Goal: Information Seeking & Learning: Learn about a topic

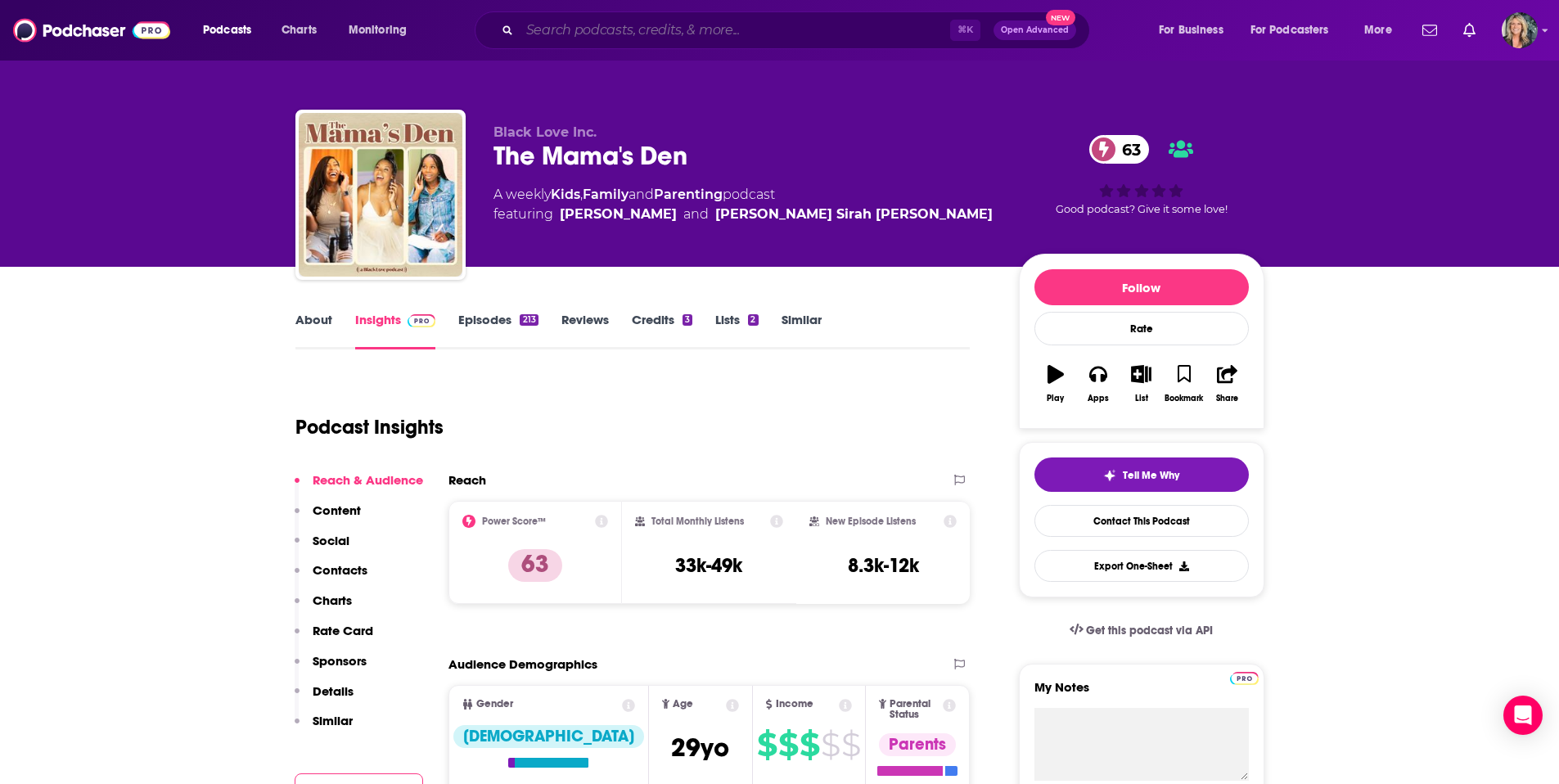
click at [560, 26] on input "Search podcasts, credits, & more..." at bounding box center [735, 31] width 431 height 26
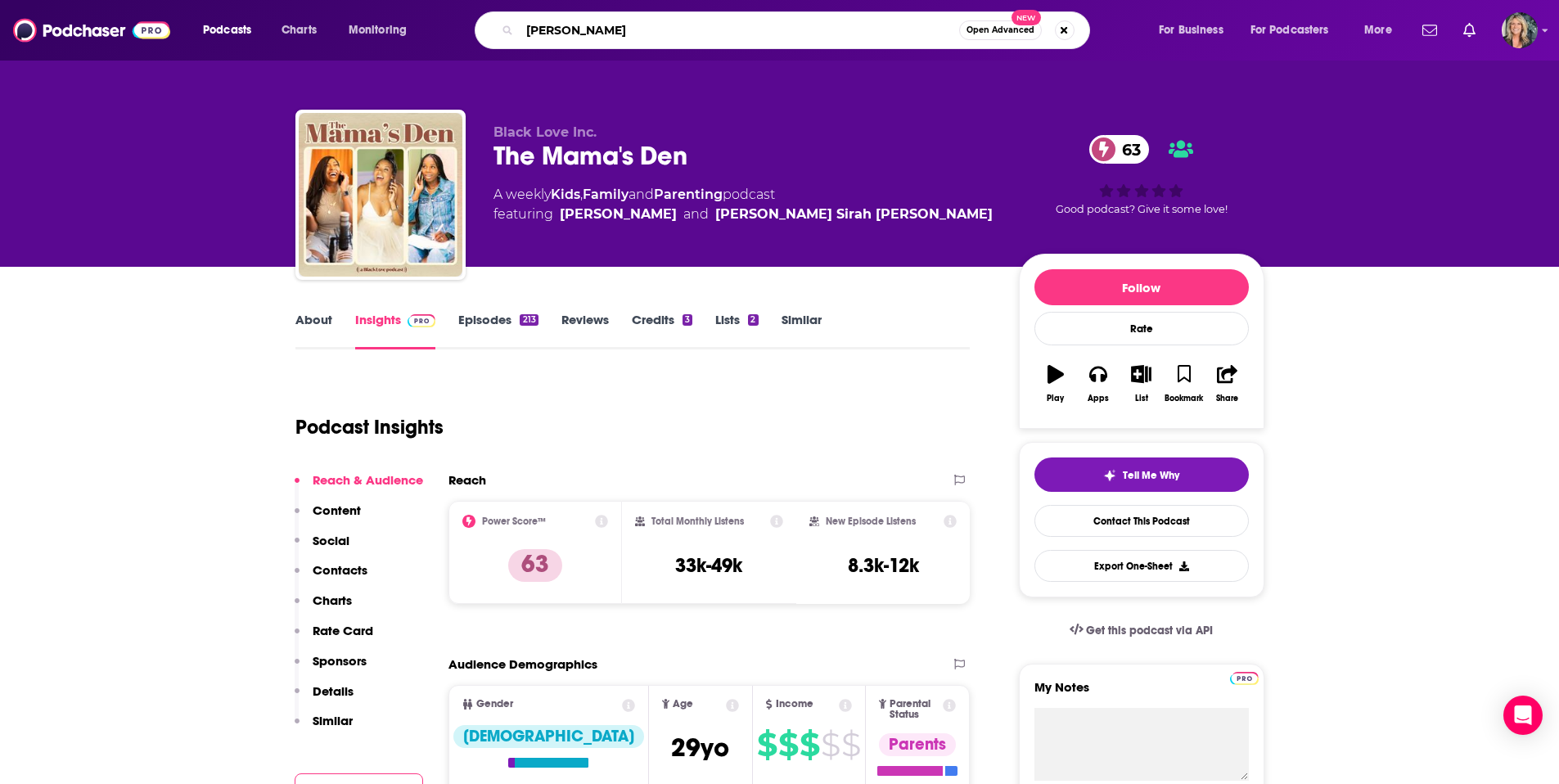
type input "[PERSON_NAME]"
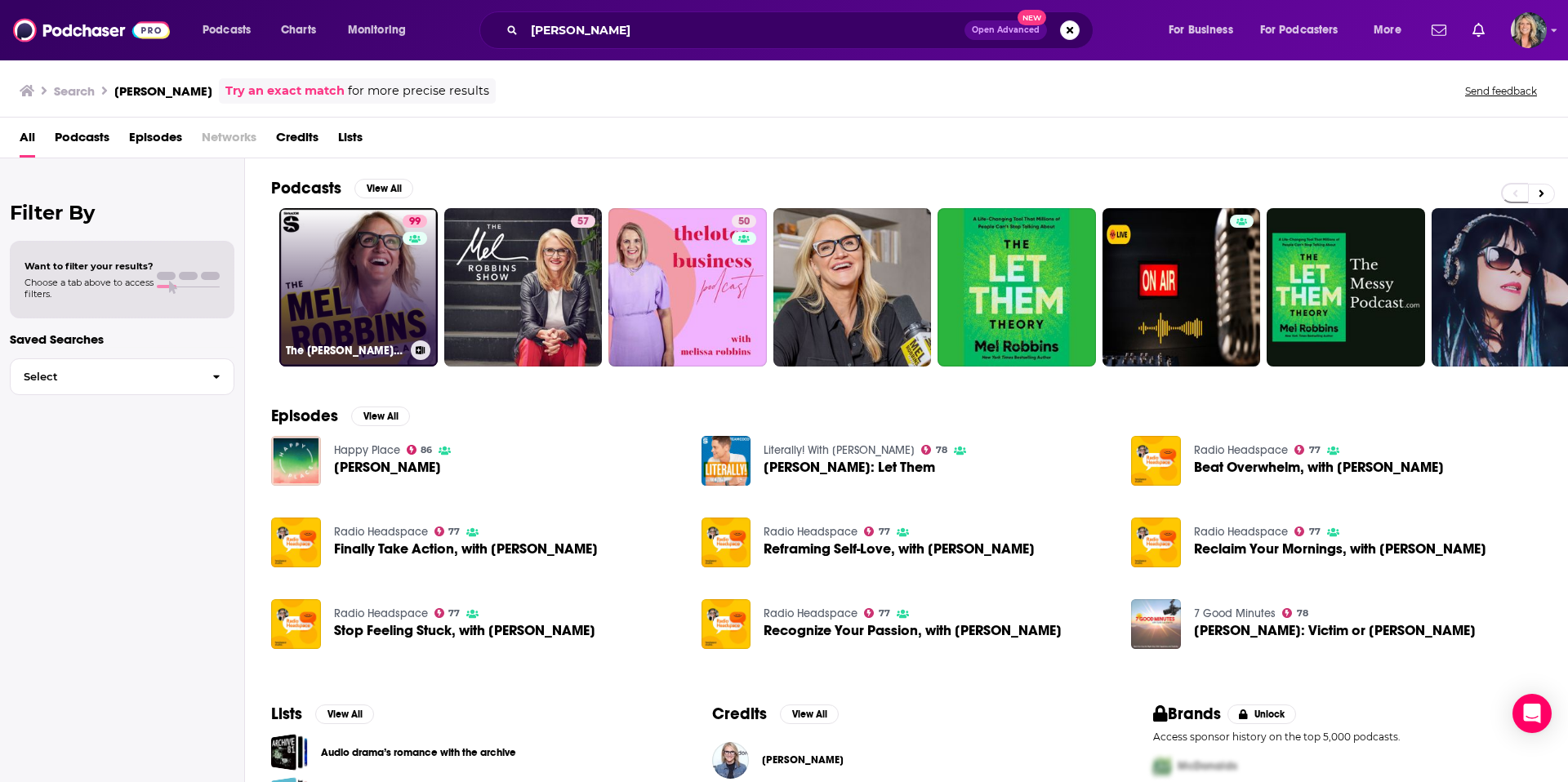
click at [362, 274] on link "99 The [PERSON_NAME] Podcast" at bounding box center [359, 287] width 159 height 159
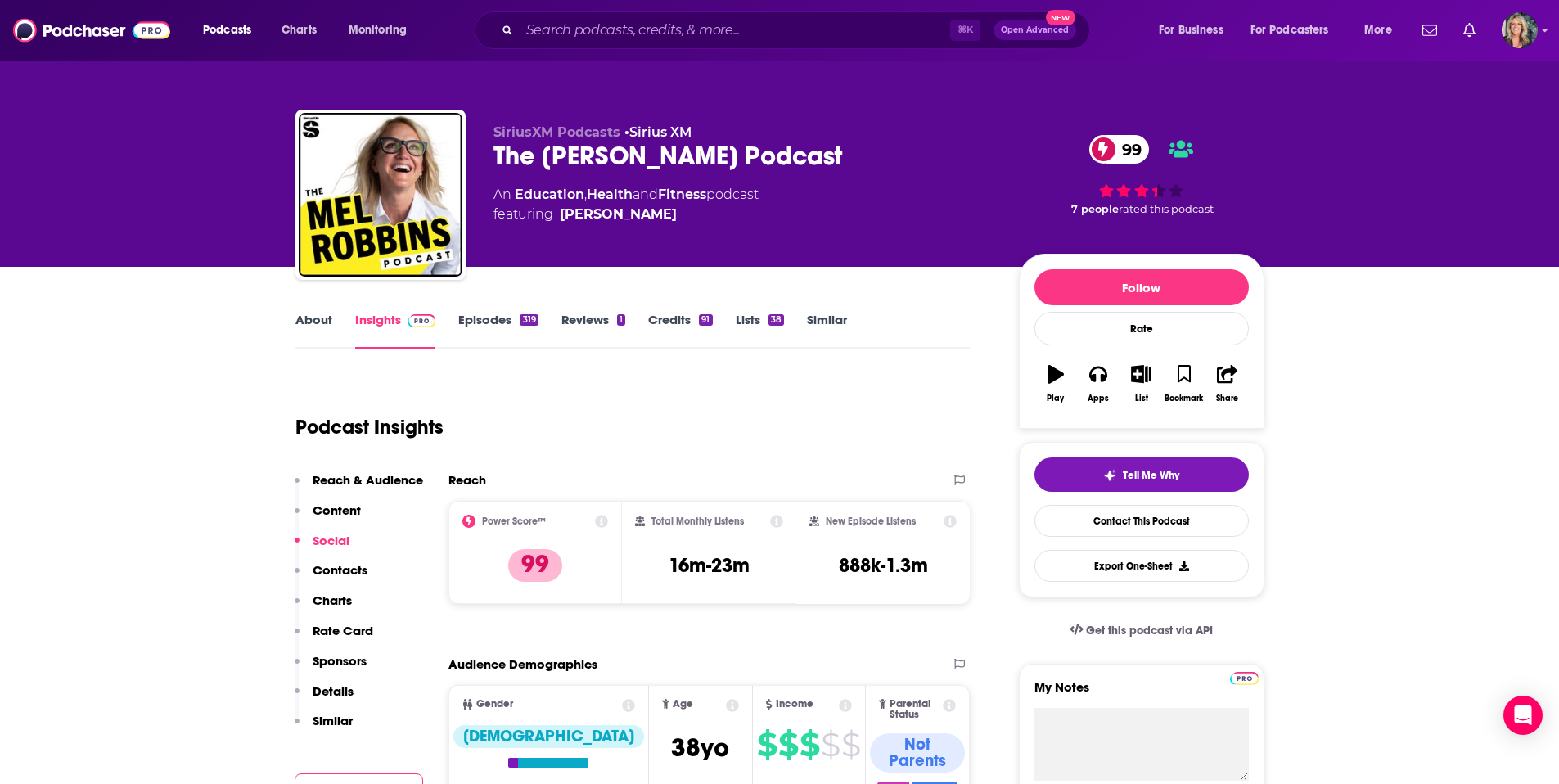
click at [499, 316] on link "Episodes 319" at bounding box center [498, 330] width 79 height 37
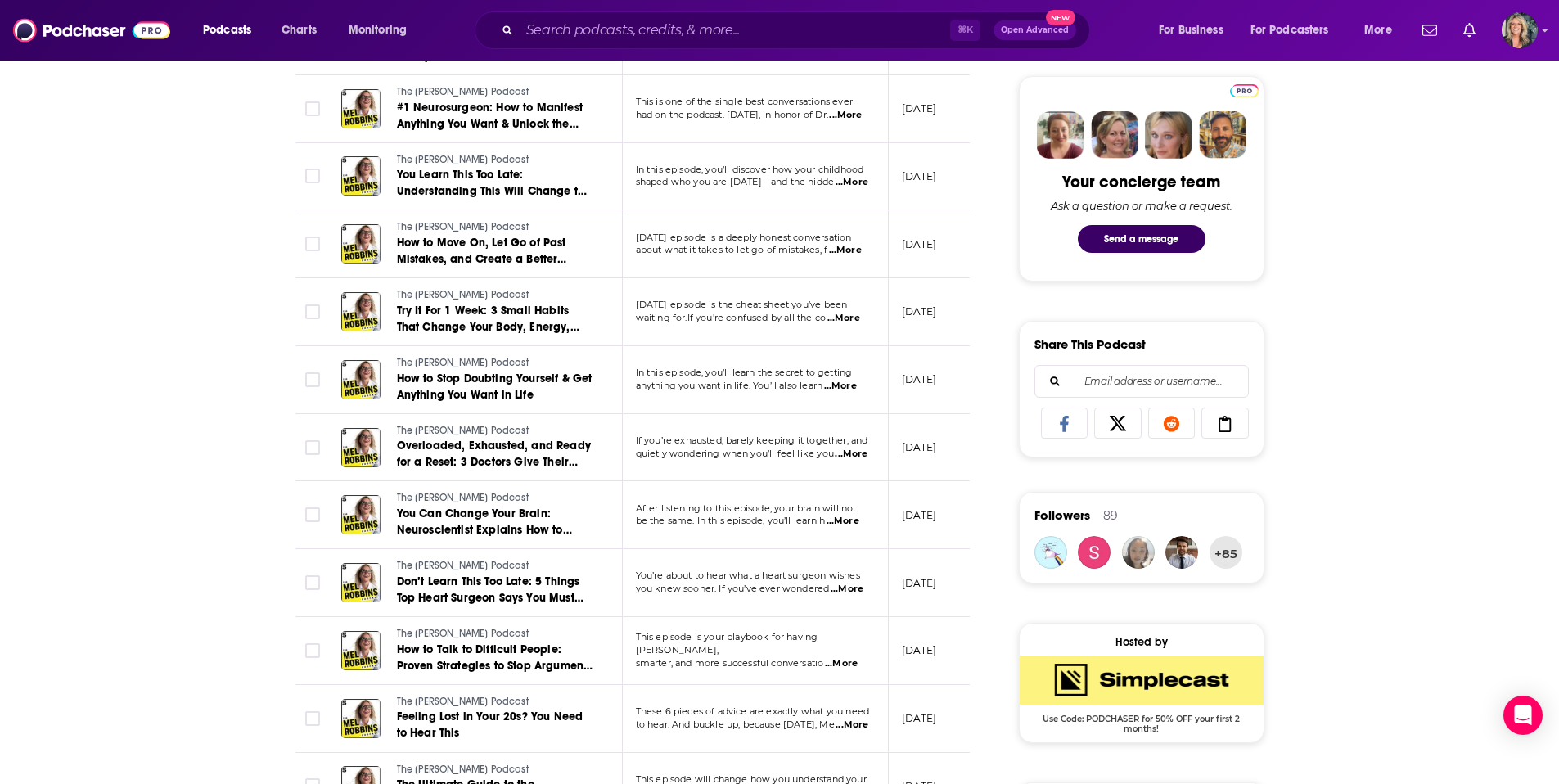
scroll to position [763, 0]
